Goal: Task Accomplishment & Management: Use online tool/utility

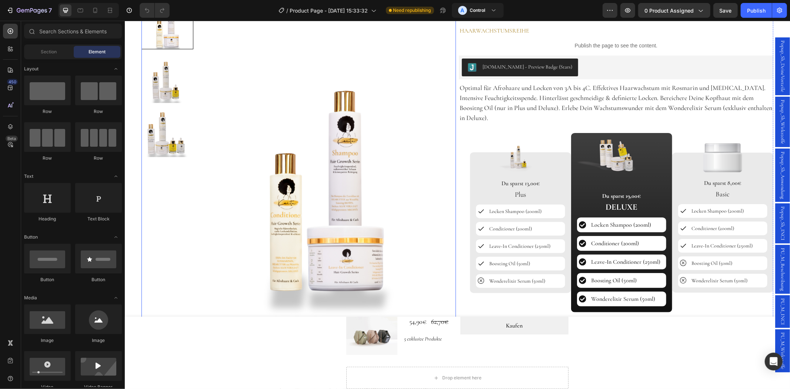
scroll to position [206, 0]
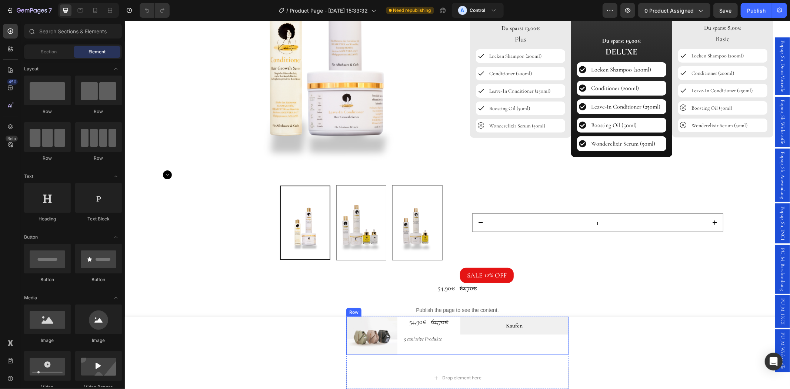
click at [525, 344] on div "Kaufen Dynamic Checkout" at bounding box center [514, 335] width 108 height 39
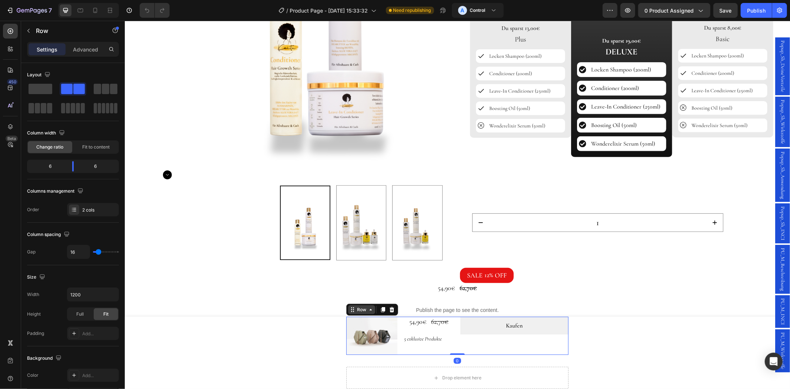
click at [361, 309] on div "Row" at bounding box center [361, 309] width 12 height 7
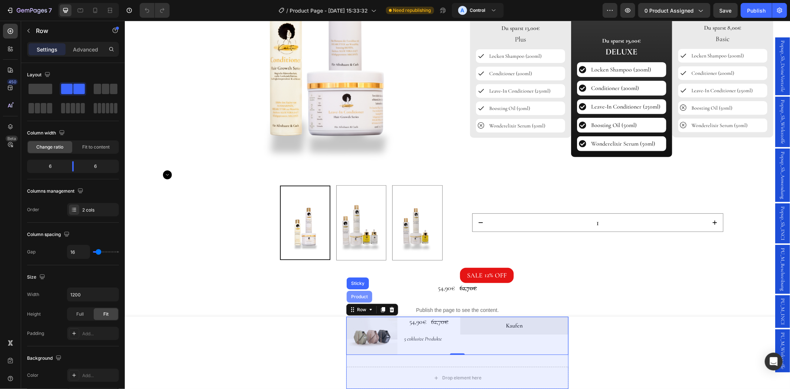
click at [349, 297] on div "Product" at bounding box center [359, 296] width 20 height 4
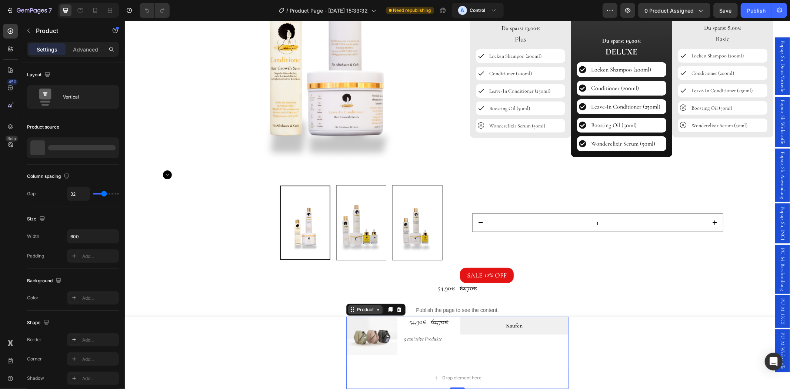
click at [355, 306] on div "Product" at bounding box center [365, 309] width 20 height 7
click at [350, 287] on div "54,90€" at bounding box center [345, 288] width 221 height 10
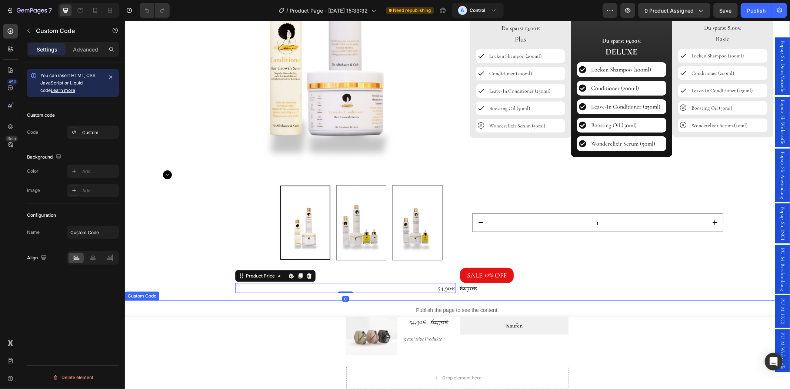
click at [347, 309] on p "Publish the page to see the content." at bounding box center [458, 310] width 666 height 8
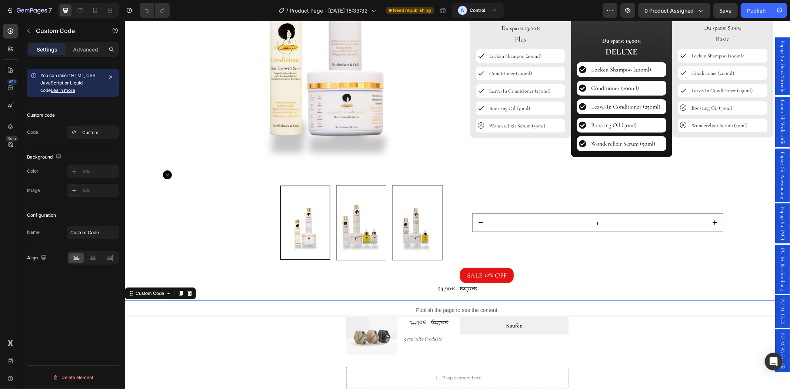
click at [348, 316] on img at bounding box center [371, 335] width 51 height 39
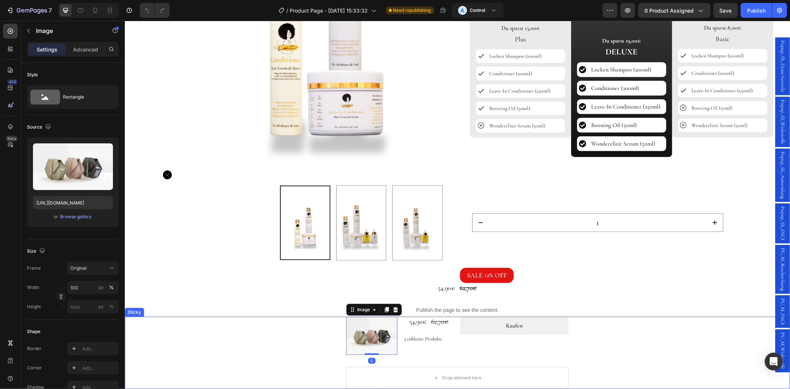
click at [275, 327] on div "Image 0 54,90€ Product Price Product Price Row 62,70€ Product Price Product Pri…" at bounding box center [458, 352] width 666 height 73
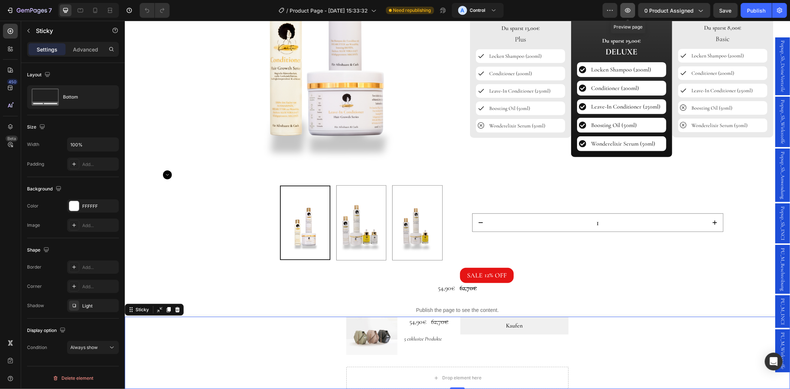
click at [633, 9] on button "button" at bounding box center [628, 10] width 15 height 15
click at [98, 9] on icon at bounding box center [95, 10] width 7 height 7
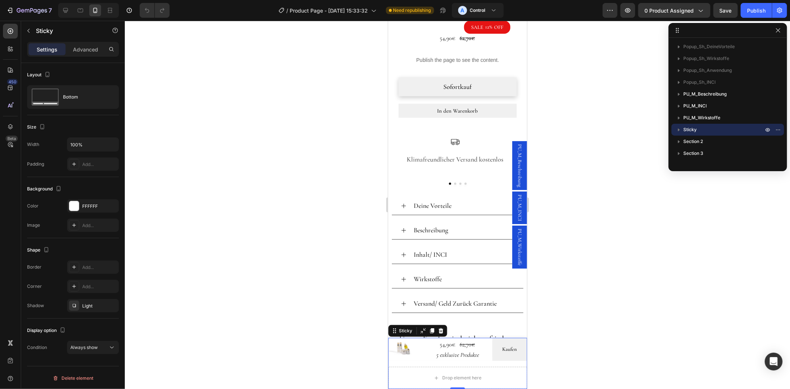
scroll to position [495, 0]
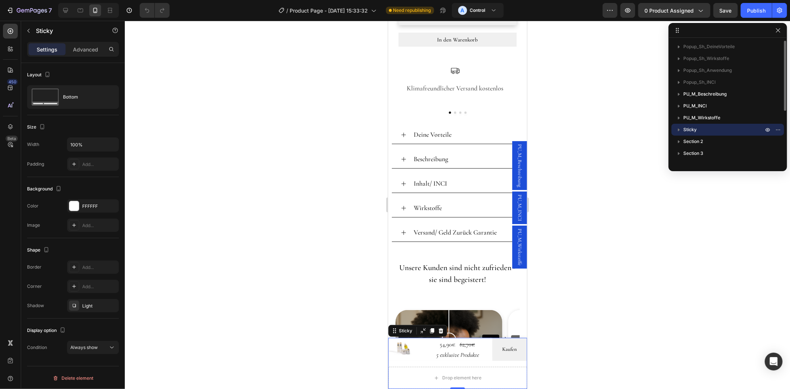
click at [699, 132] on p "Sticky" at bounding box center [725, 129] width 82 height 7
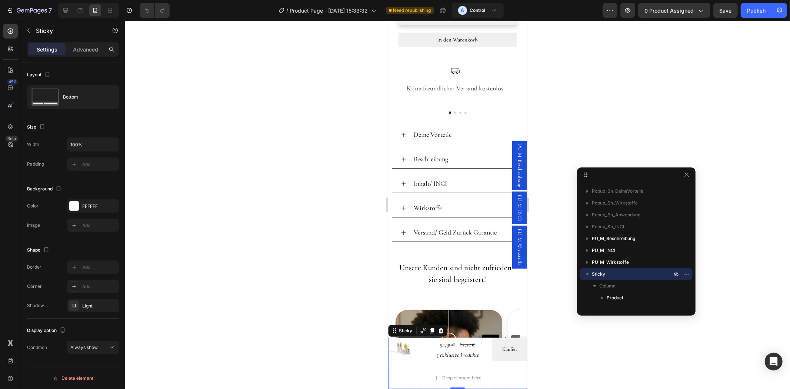
drag, startPoint x: 713, startPoint y: 30, endPoint x: 621, endPoint y: 175, distance: 171.4
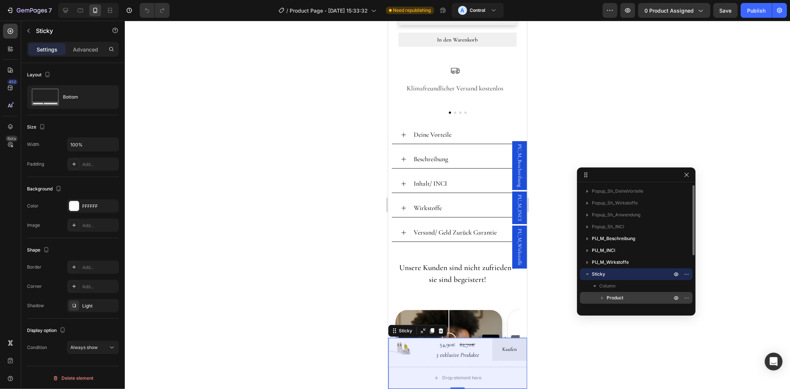
scroll to position [69, 0]
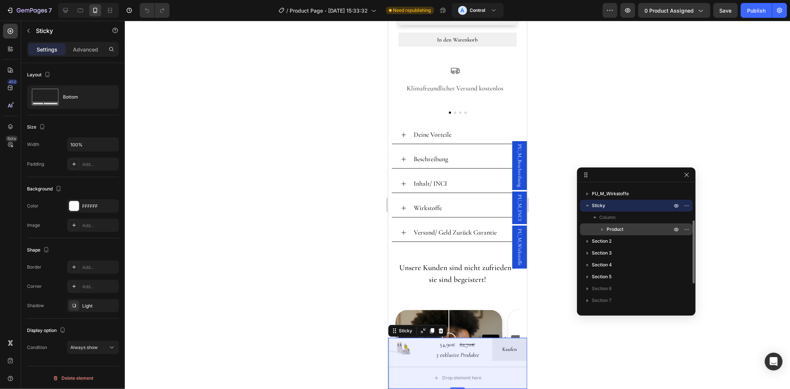
click at [637, 228] on p "Product" at bounding box center [640, 229] width 67 height 7
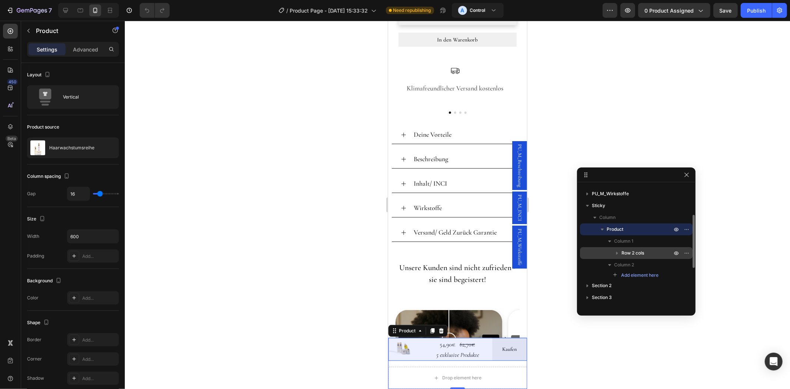
click at [651, 252] on p "Row 2 cols" at bounding box center [648, 252] width 52 height 7
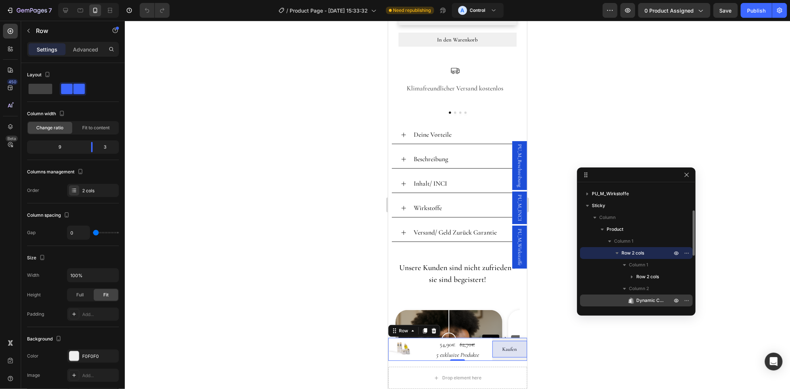
click at [649, 299] on span "Dynamic Checkout" at bounding box center [651, 300] width 28 height 7
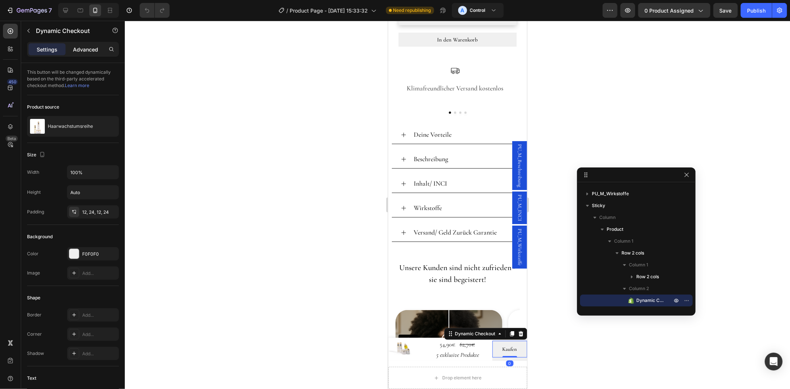
click at [90, 50] on p "Advanced" at bounding box center [85, 50] width 25 height 8
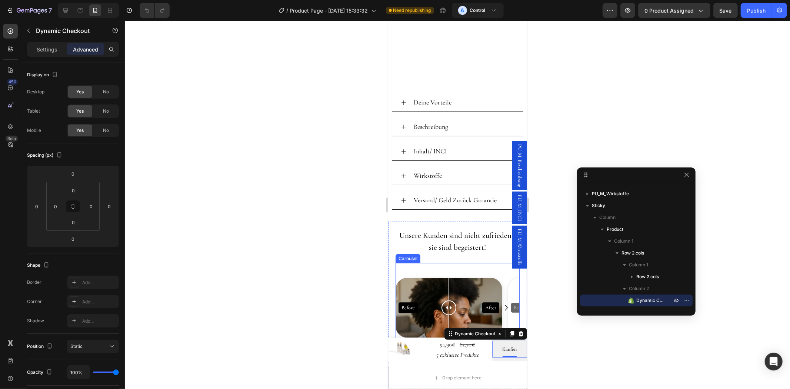
scroll to position [632, 0]
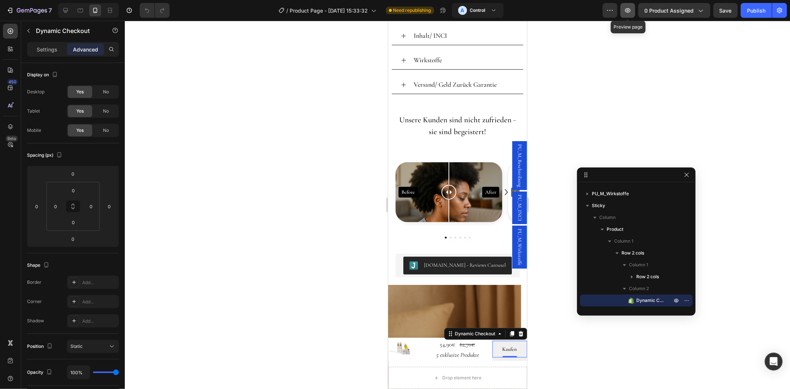
click at [634, 10] on button "button" at bounding box center [628, 10] width 15 height 15
click at [477, 337] on div "Dynamic Checkout" at bounding box center [474, 333] width 43 height 7
click at [39, 50] on p "Settings" at bounding box center [47, 50] width 21 height 8
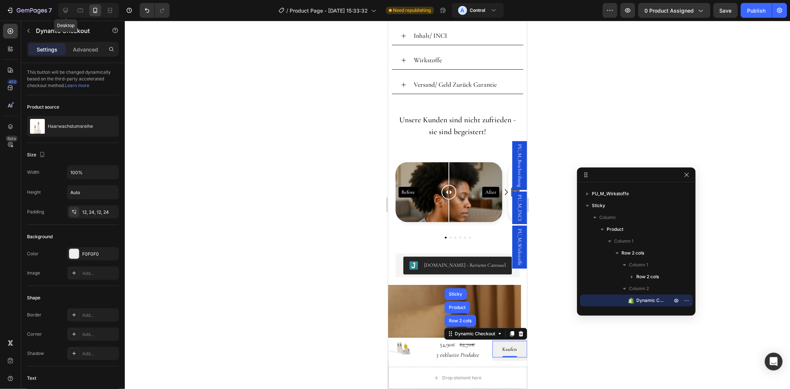
click at [69, 14] on icon at bounding box center [65, 10] width 7 height 7
type input "16"
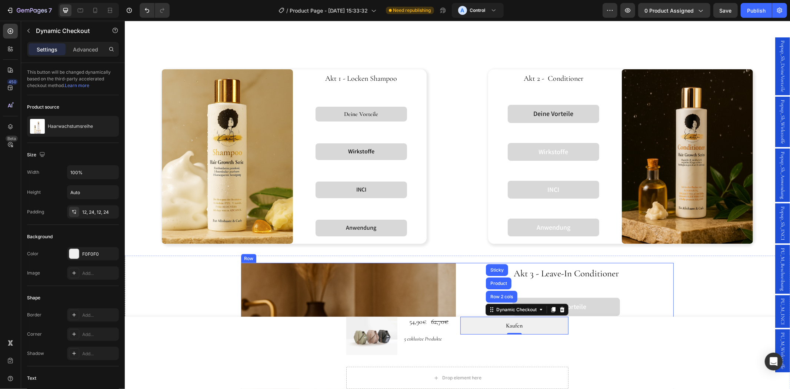
scroll to position [855, 0]
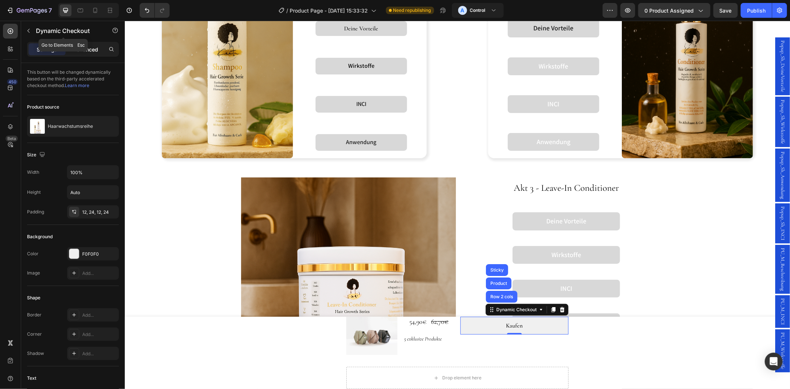
click at [87, 50] on p "Advanced" at bounding box center [85, 50] width 25 height 8
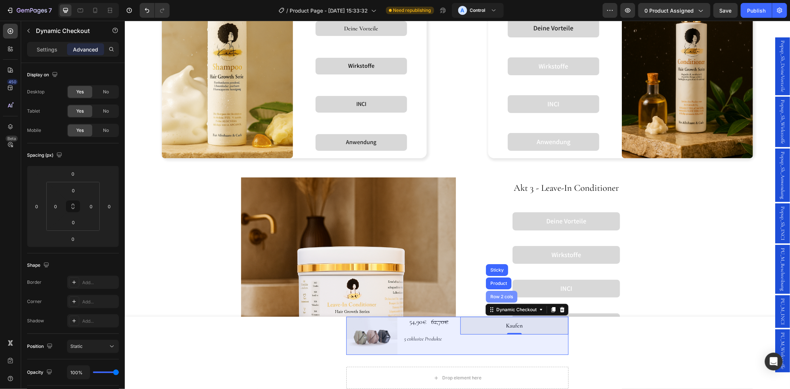
click at [503, 301] on div "Row 2 cols" at bounding box center [501, 297] width 31 height 12
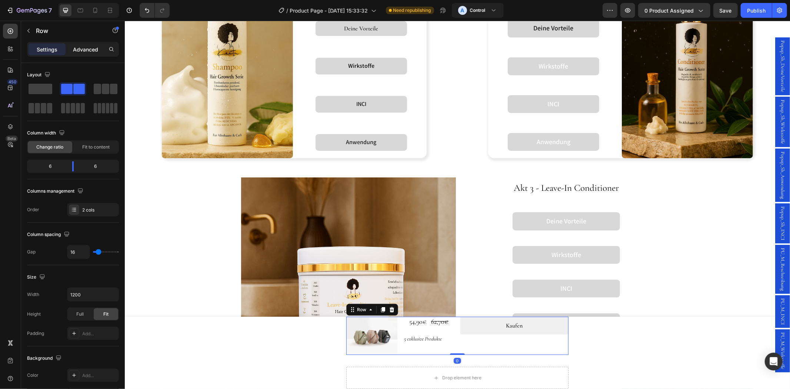
click at [92, 53] on p "Advanced" at bounding box center [85, 50] width 25 height 8
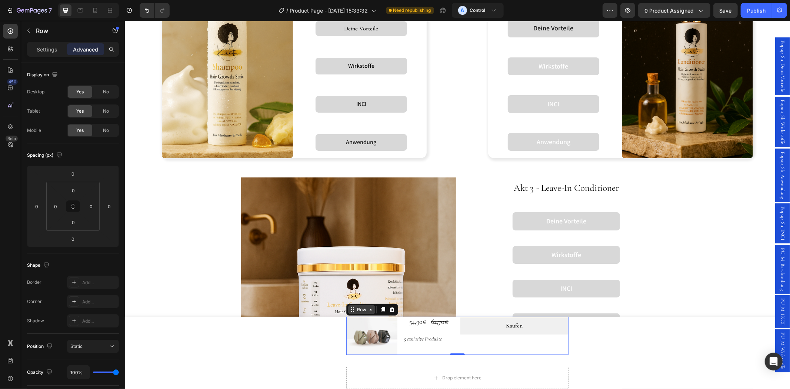
click at [358, 309] on div "Row" at bounding box center [361, 309] width 12 height 7
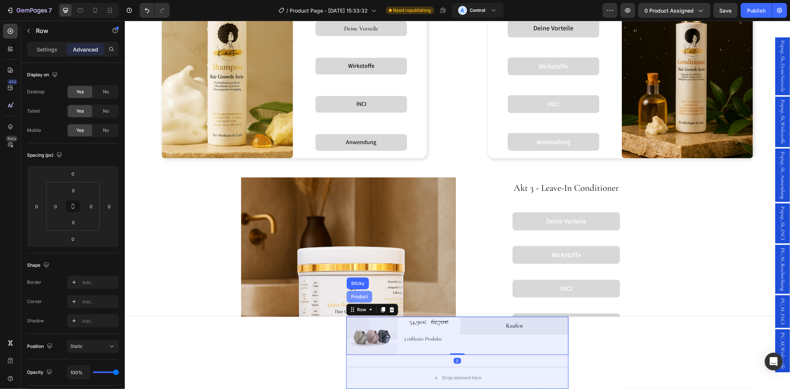
click at [358, 298] on div "Product" at bounding box center [359, 296] width 20 height 4
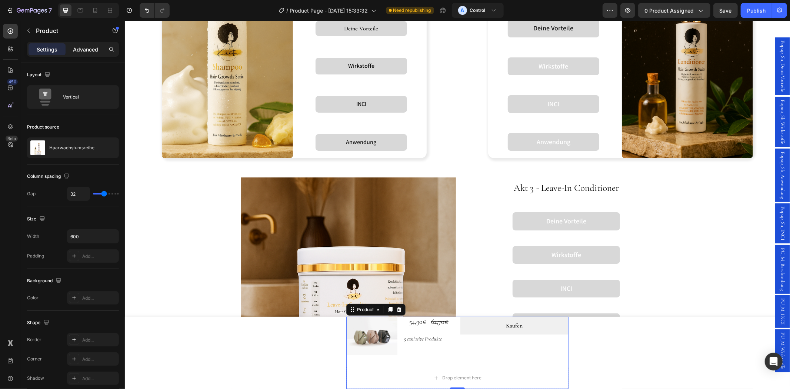
click at [86, 54] on div "Advanced" at bounding box center [85, 49] width 37 height 12
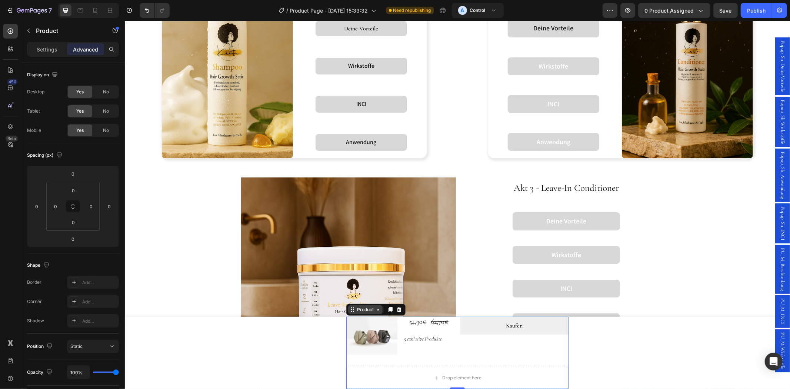
click at [358, 310] on div "Product" at bounding box center [365, 309] width 20 height 7
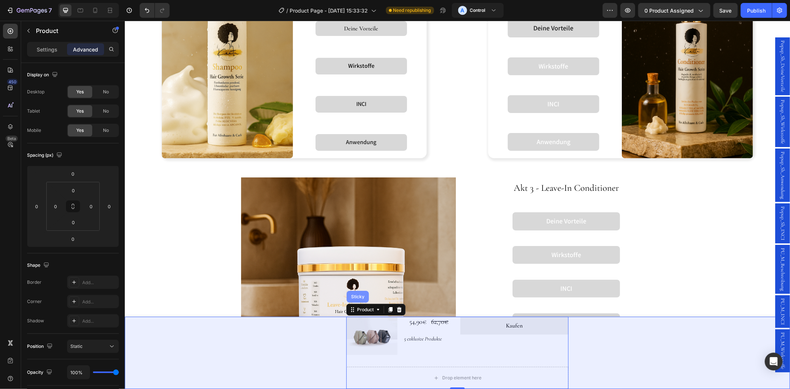
click at [352, 295] on div "Sticky" at bounding box center [357, 296] width 16 height 4
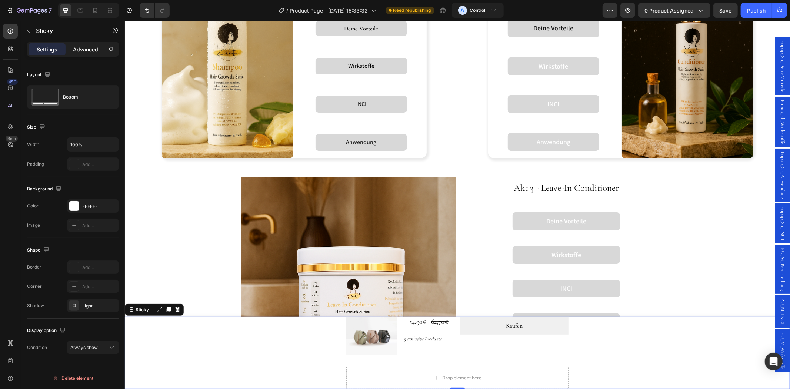
click at [94, 52] on p "Advanced" at bounding box center [85, 50] width 25 height 8
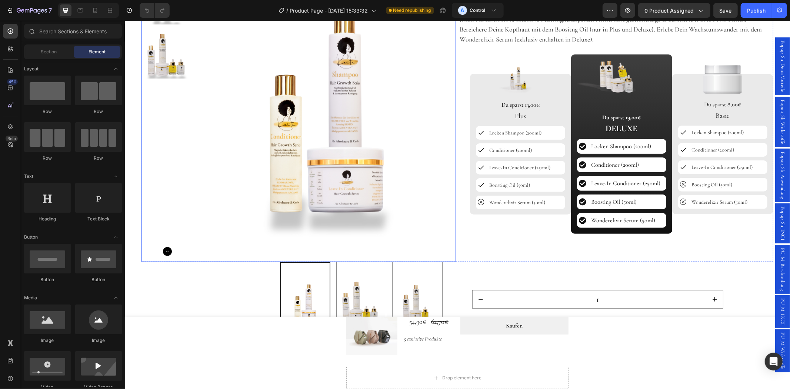
scroll to position [137, 0]
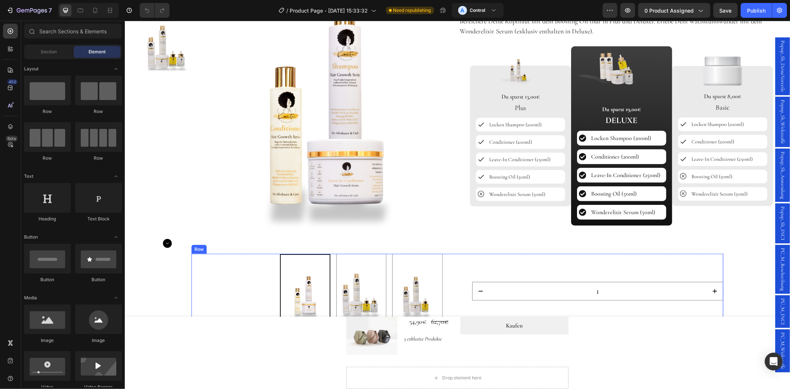
click at [508, 242] on div "Haarwachstumsreihe Product Title Publish the page to see the content. Custom Co…" at bounding box center [616, 81] width 315 height 343
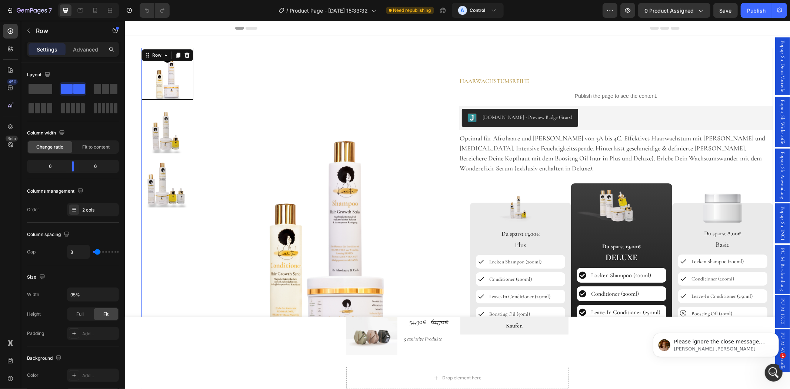
scroll to position [0, 0]
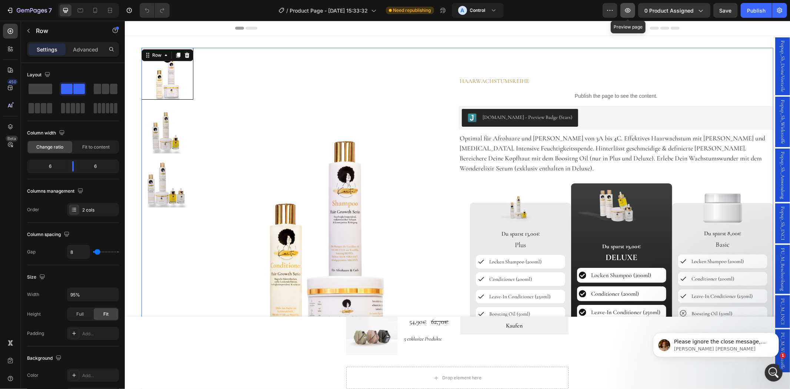
click at [632, 14] on icon "button" at bounding box center [627, 10] width 7 height 7
click at [93, 13] on icon at bounding box center [95, 10] width 7 height 7
type input "0"
type input "100%"
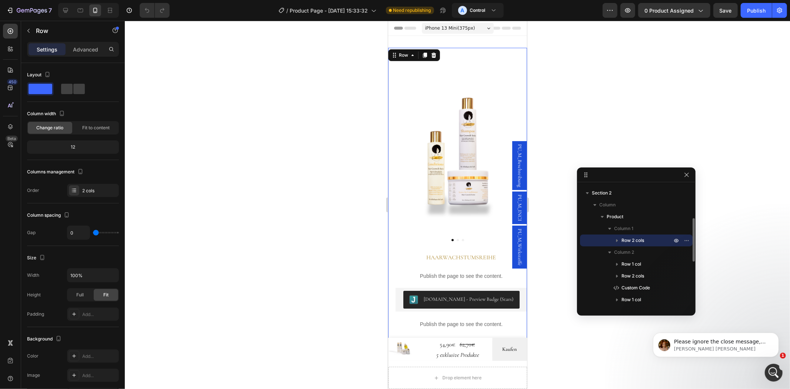
scroll to position [1, 0]
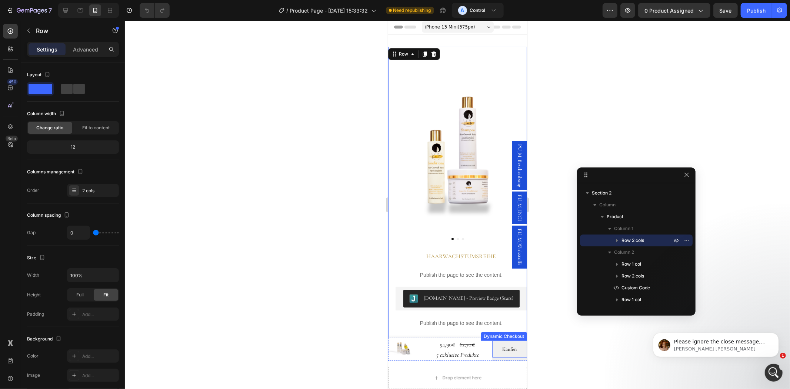
click at [510, 342] on button "Kaufen" at bounding box center [509, 349] width 35 height 17
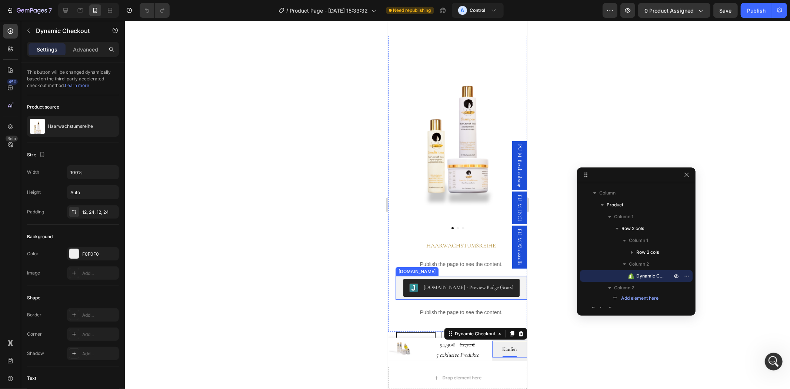
scroll to position [207, 0]
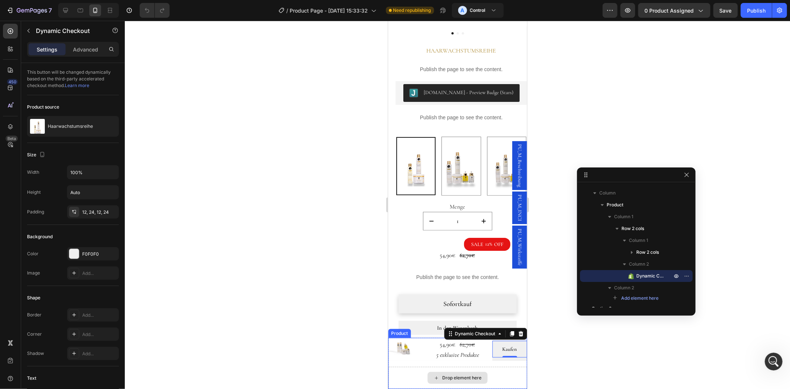
click at [412, 382] on div "Drop element here" at bounding box center [457, 378] width 139 height 22
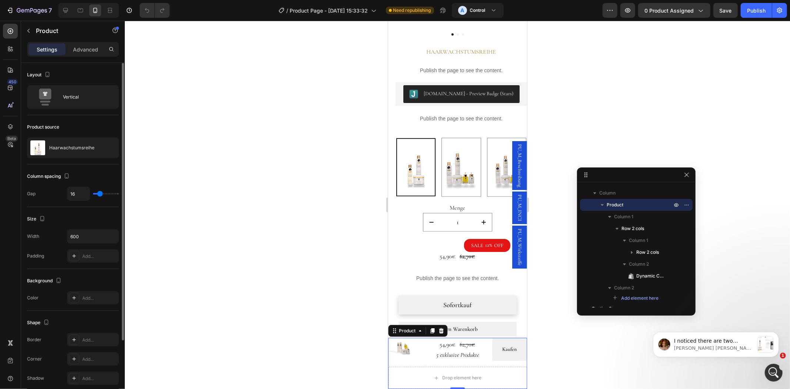
scroll to position [93, 0]
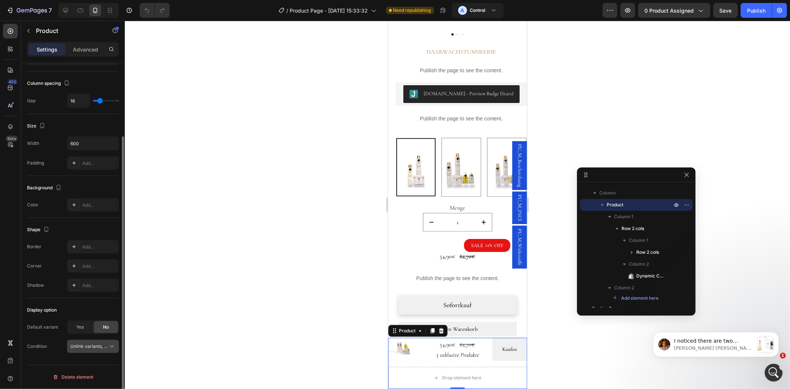
click at [94, 350] on div "Unlink variants, quantity <br> between same products" at bounding box center [92, 346] width 45 height 7
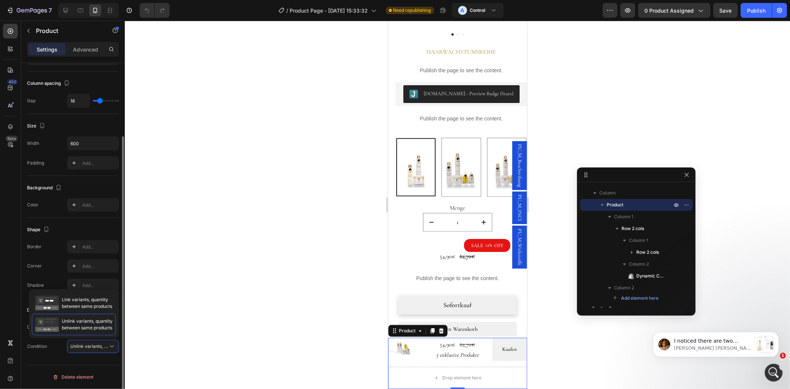
click at [80, 354] on div "Display option Default variant Yes No Condition Unlink variants, quantity <br> …" at bounding box center [73, 328] width 92 height 61
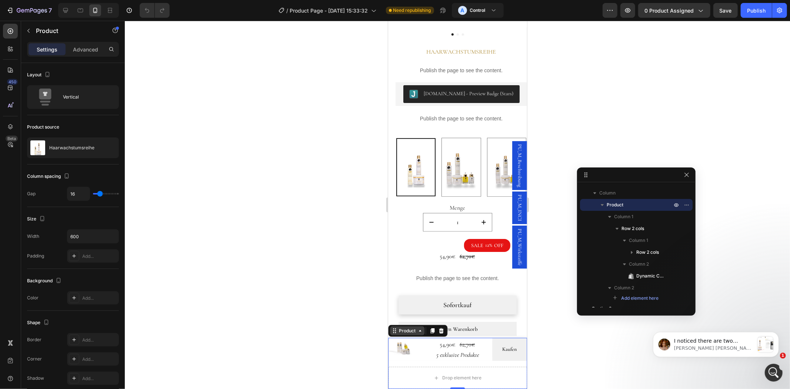
click at [410, 332] on div "Product" at bounding box center [407, 330] width 20 height 7
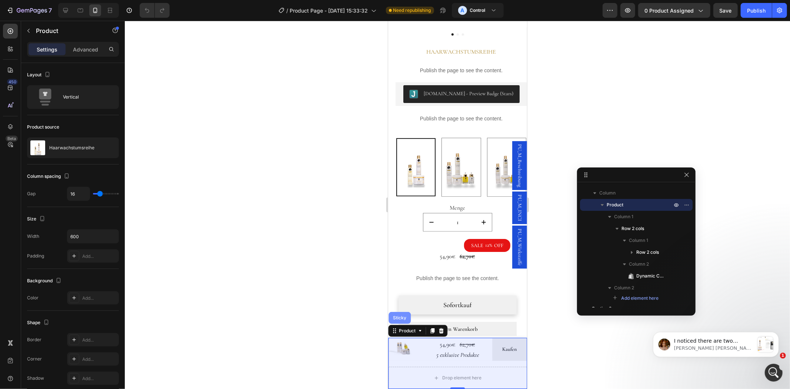
click at [404, 319] on div "Sticky" at bounding box center [399, 317] width 16 height 4
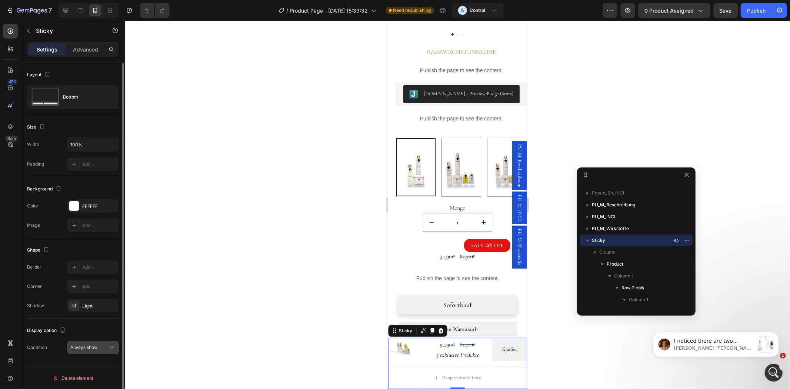
click at [109, 352] on button "Always show" at bounding box center [93, 347] width 52 height 13
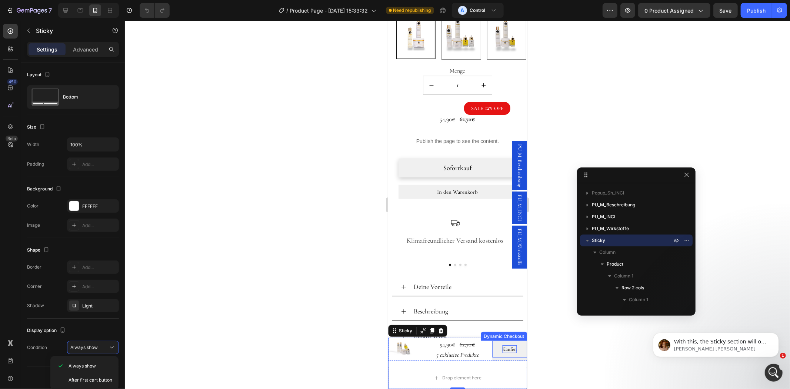
click at [503, 347] on p "Kaufen" at bounding box center [510, 349] width 14 height 8
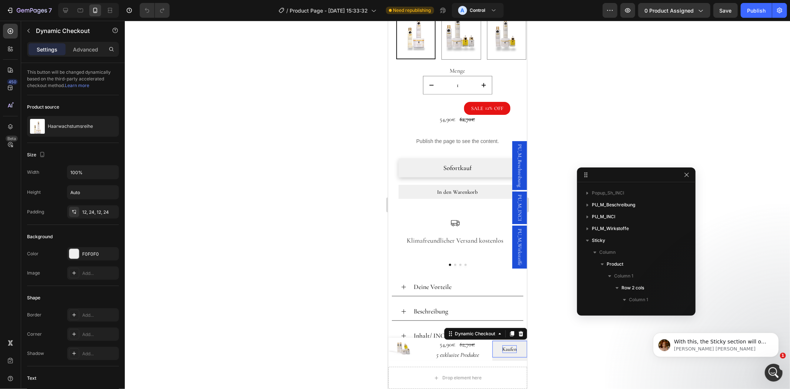
scroll to position [128, 0]
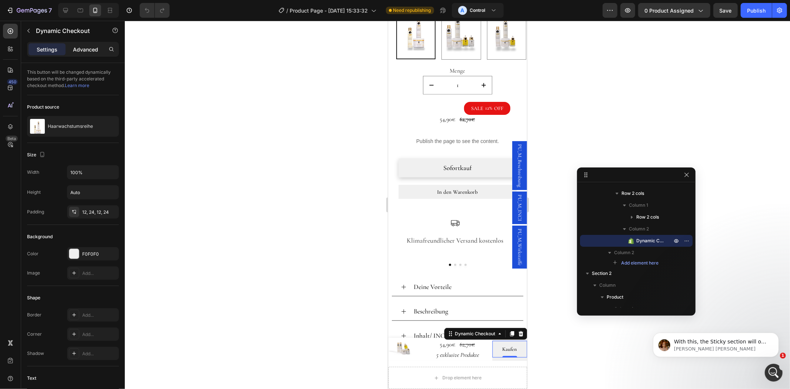
click at [80, 49] on p "Advanced" at bounding box center [85, 50] width 25 height 8
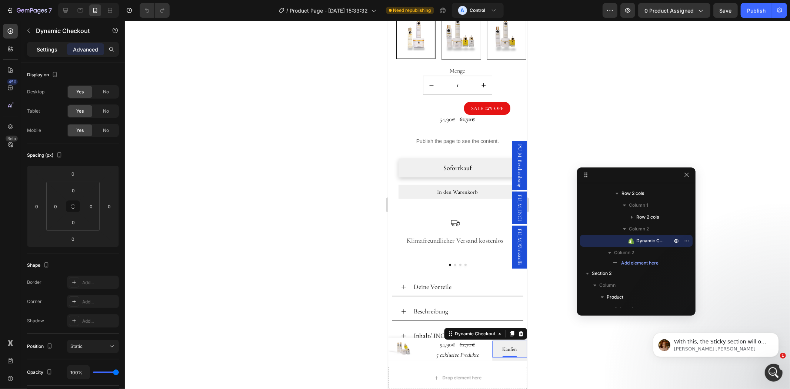
click at [58, 50] on div "Settings" at bounding box center [47, 49] width 37 height 12
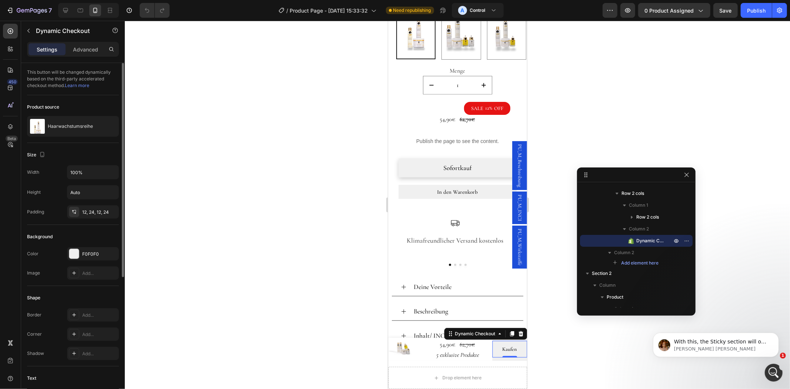
click at [64, 73] on div "This button will be changed dynamically based on the third-party accelerated ch…" at bounding box center [73, 79] width 92 height 32
click at [82, 69] on div "This button will be changed dynamically based on the third-party accelerated ch…" at bounding box center [73, 79] width 92 height 32
click at [466, 344] on div "62,70€" at bounding box center [475, 344] width 33 height 9
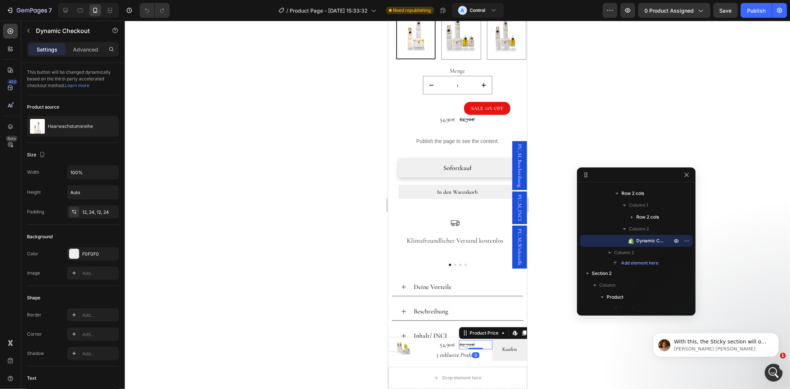
scroll to position [199, 0]
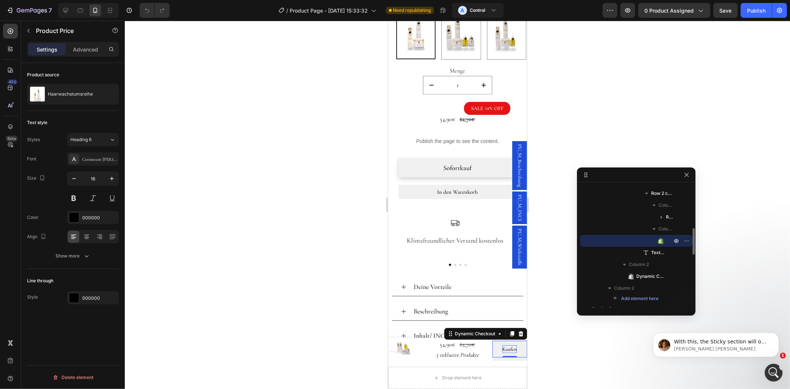
click at [503, 349] on p "Kaufen" at bounding box center [510, 349] width 14 height 8
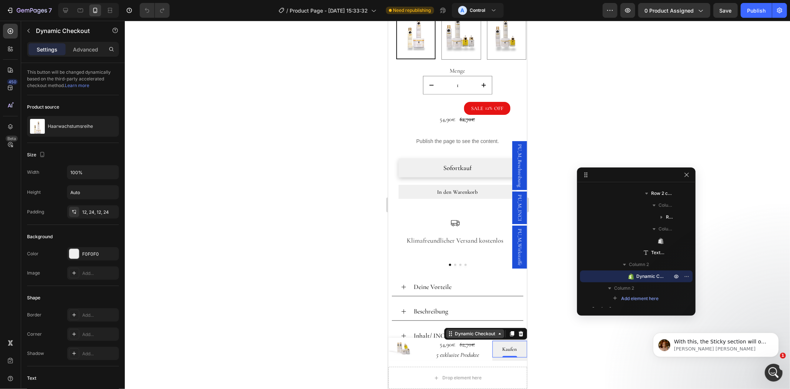
click at [484, 332] on div "Dynamic Checkout" at bounding box center [474, 333] width 43 height 7
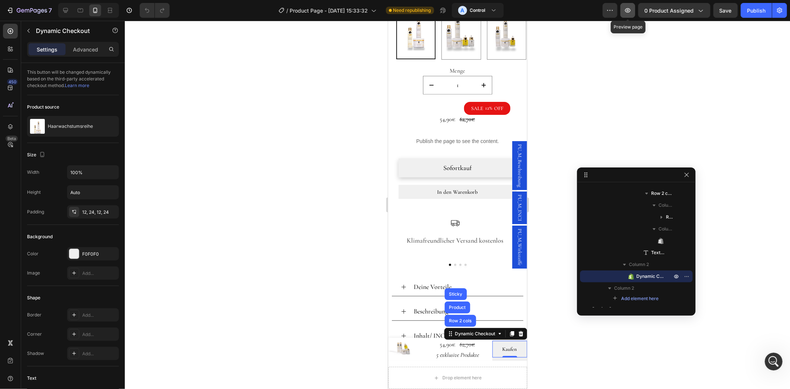
click at [633, 13] on button "button" at bounding box center [628, 10] width 15 height 15
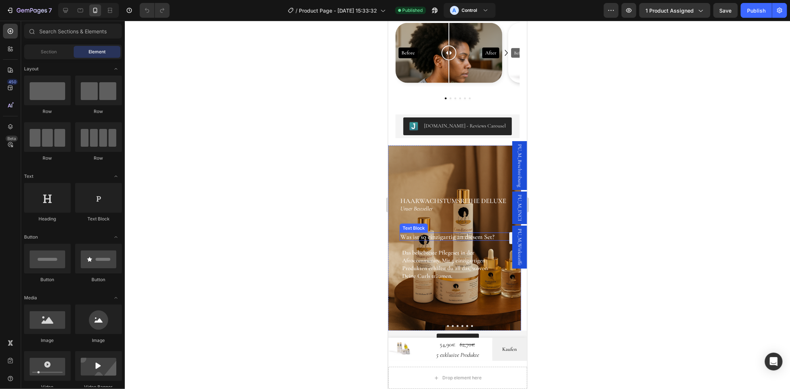
scroll to position [840, 0]
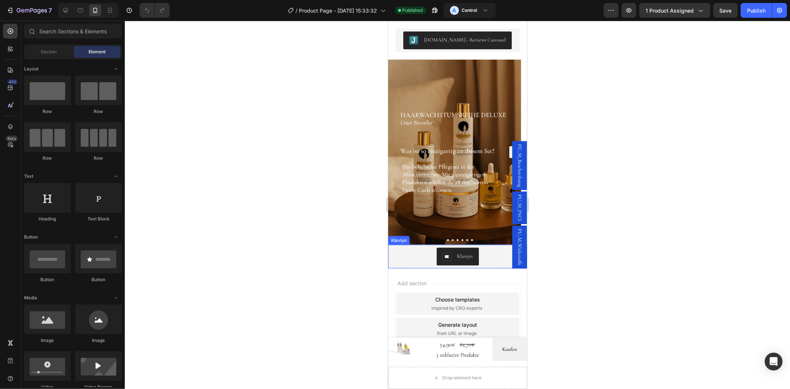
click at [479, 253] on div "Klaviyo" at bounding box center [457, 257] width 133 height 18
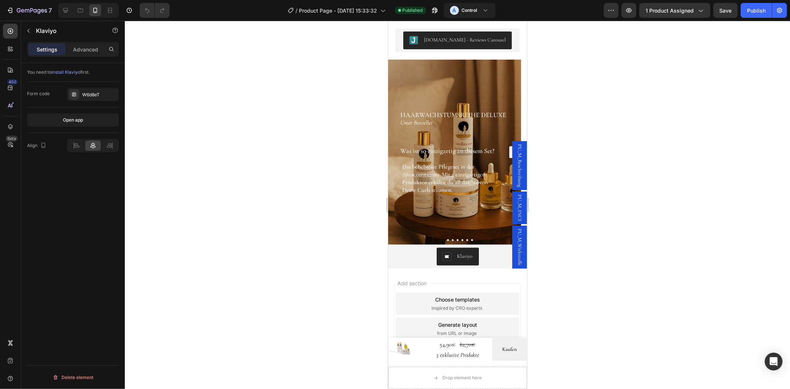
click at [491, 263] on div "Klaviyo" at bounding box center [457, 257] width 133 height 18
click at [412, 258] on div "Klaviyo" at bounding box center [457, 257] width 133 height 18
click at [410, 178] on p "Das beliebteste Pflegeset in der Afrocommunity. Mit 5 einzigartigen Produkten e…" at bounding box center [447, 178] width 90 height 31
click at [415, 253] on div "Klaviyo" at bounding box center [457, 257] width 133 height 18
